Goal: Information Seeking & Learning: Learn about a topic

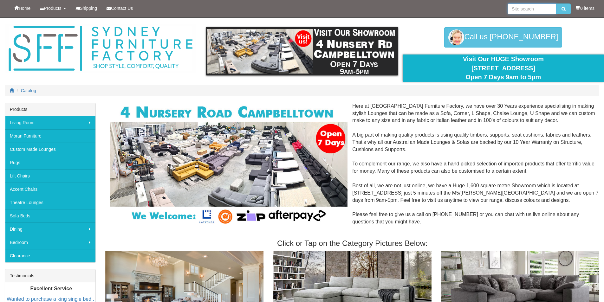
click at [537, 9] on input "search" at bounding box center [532, 8] width 49 height 11
drag, startPoint x: 552, startPoint y: 7, endPoint x: 493, endPoint y: 12, distance: 59.5
click at [493, 12] on div "Home Products Living Room Lounges Sofas Australian Made Lounges Corner Modular …" at bounding box center [302, 8] width 594 height 17
type input "adjustable height 3 tier stand desk"
click at [581, 32] on div "Call us 02 4620 9296 02 4620 9296" at bounding box center [503, 37] width 201 height 20
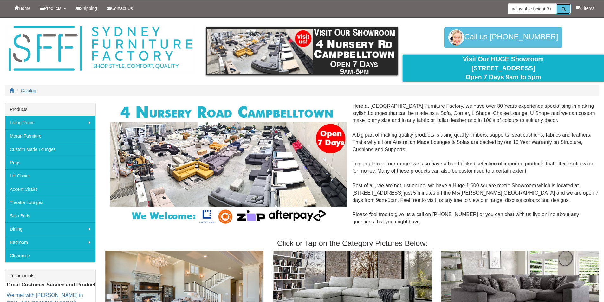
click at [561, 10] on icon "submit" at bounding box center [563, 9] width 4 height 4
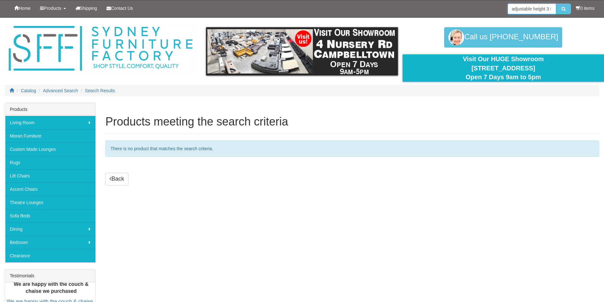
click at [543, 10] on input "adjustable height 3 tier stand desk" at bounding box center [532, 8] width 49 height 11
type input "adjustable height 3 desk"
click at [556, 3] on button "submit" at bounding box center [563, 8] width 15 height 11
click at [61, 88] on span "Advanced Search" at bounding box center [60, 90] width 35 height 5
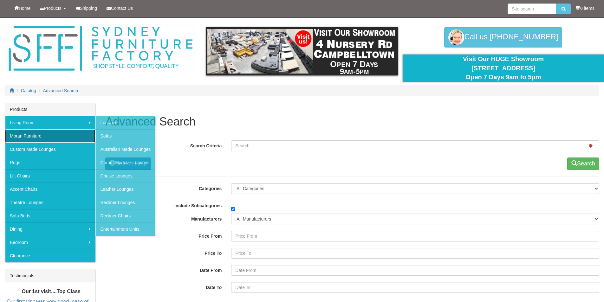
click at [54, 137] on link "Moran Furniture" at bounding box center [50, 135] width 90 height 13
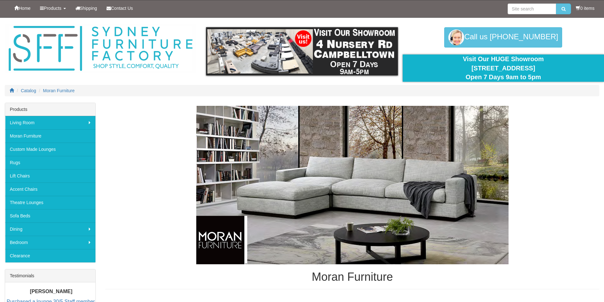
scroll to position [190, 0]
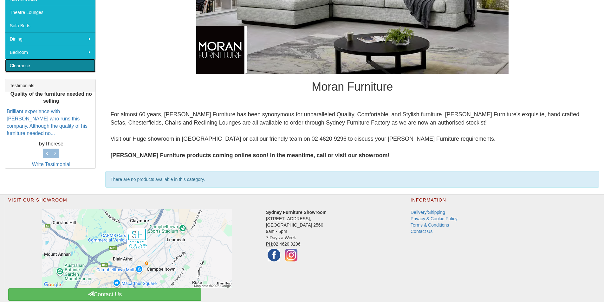
click at [33, 66] on link "Clearance" at bounding box center [50, 65] width 90 height 13
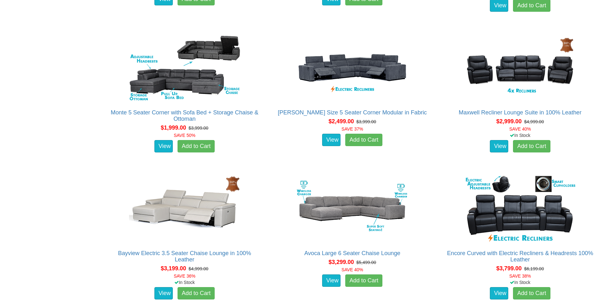
scroll to position [476, 0]
